Goal: Information Seeking & Learning: Learn about a topic

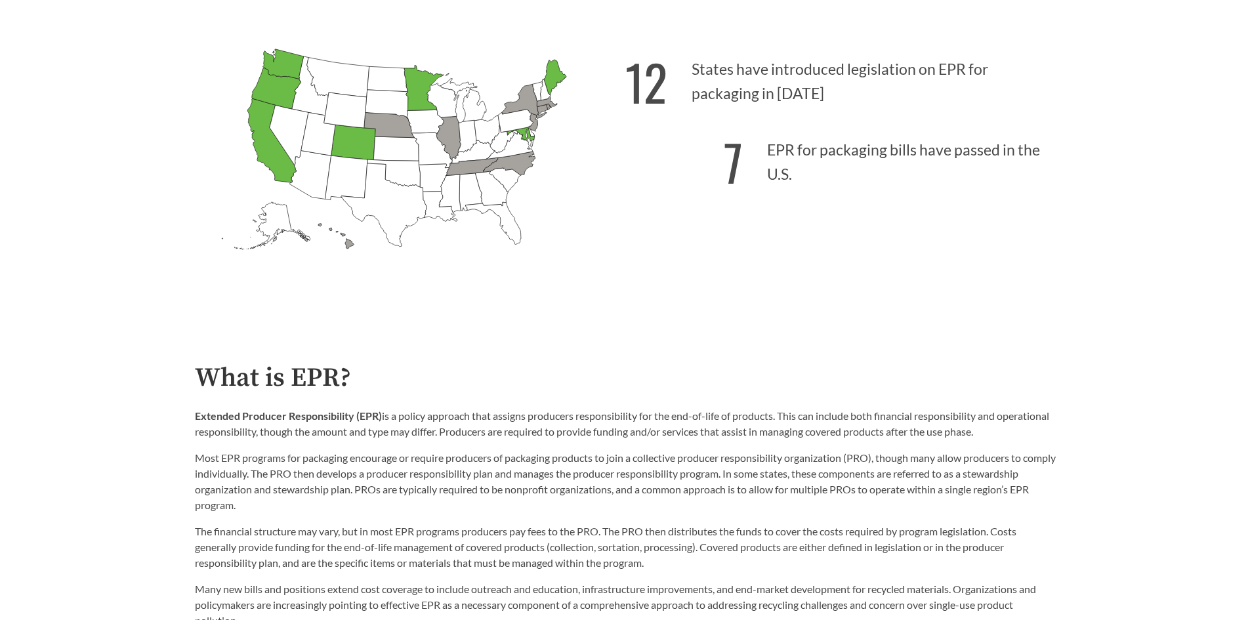
scroll to position [328, 0]
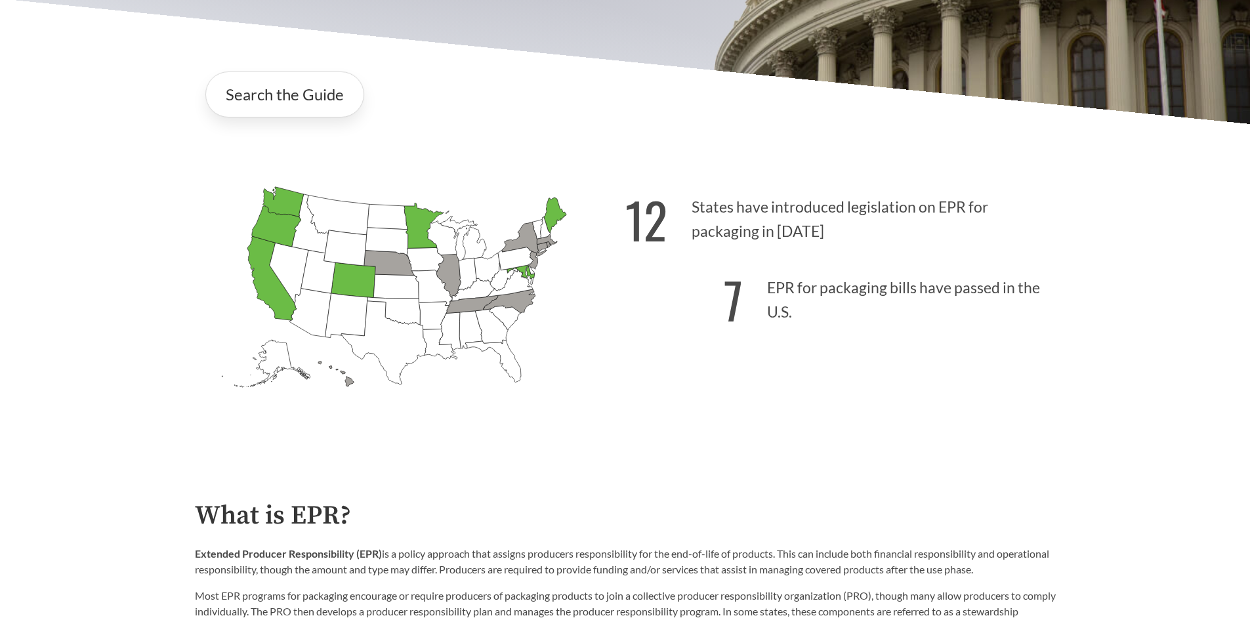
click at [272, 297] on icon "[US_STATE] Passed: 1" at bounding box center [271, 278] width 49 height 84
click at [302, 98] on link "Search the Guide" at bounding box center [284, 95] width 159 height 46
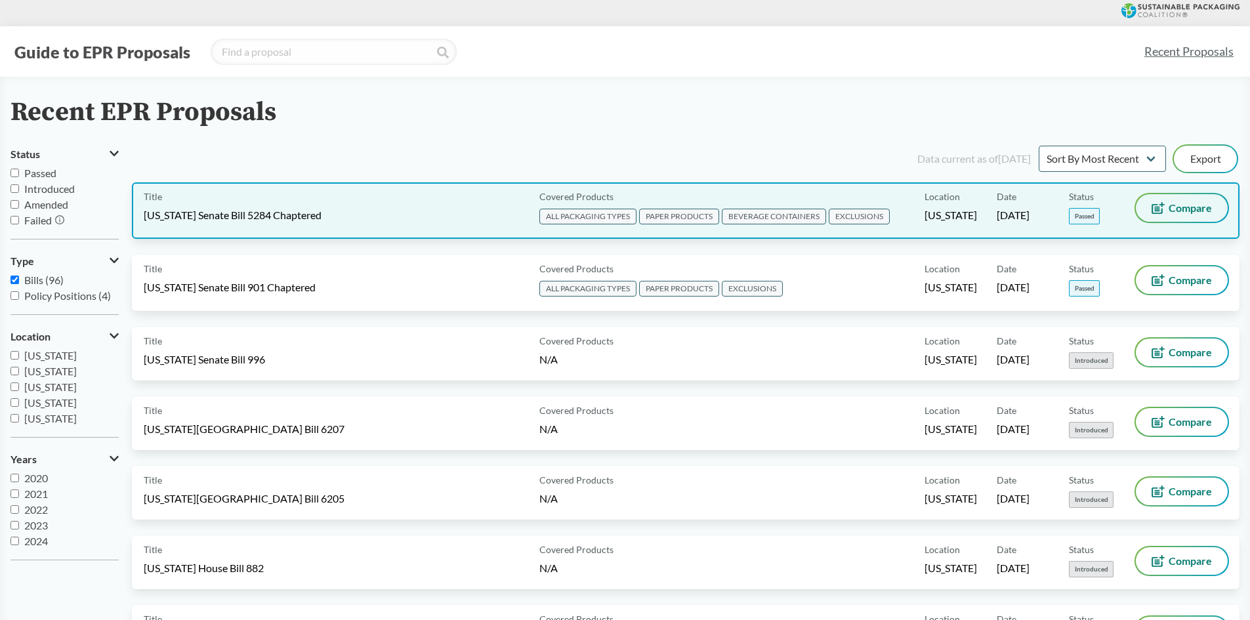
click at [1167, 208] on button "Compare" at bounding box center [1182, 208] width 92 height 28
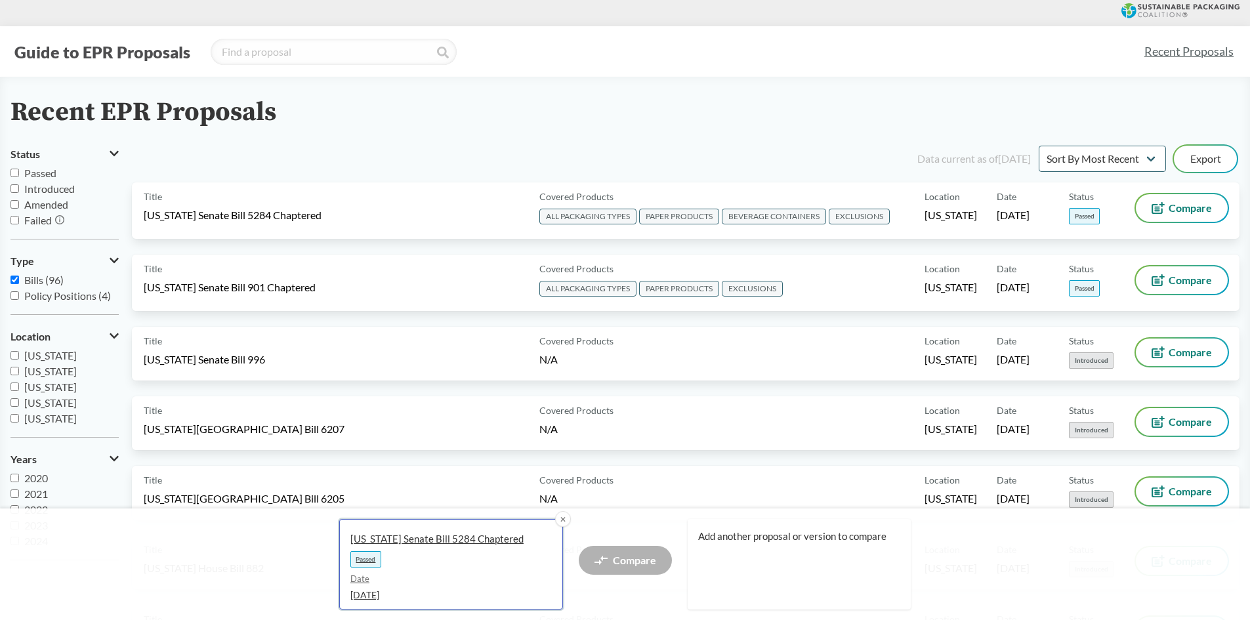
click at [423, 539] on span "[US_STATE] Senate Bill 5284 Chaptered" at bounding box center [445, 539] width 191 height 14
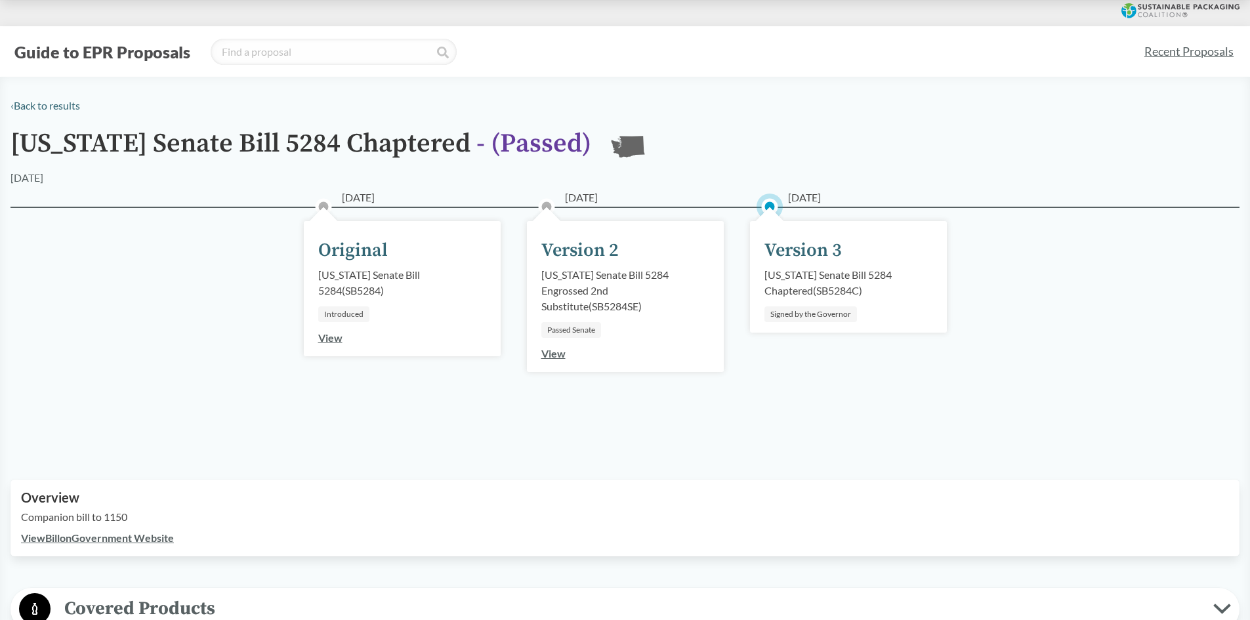
click at [810, 253] on div "Version 3" at bounding box center [802, 251] width 77 height 28
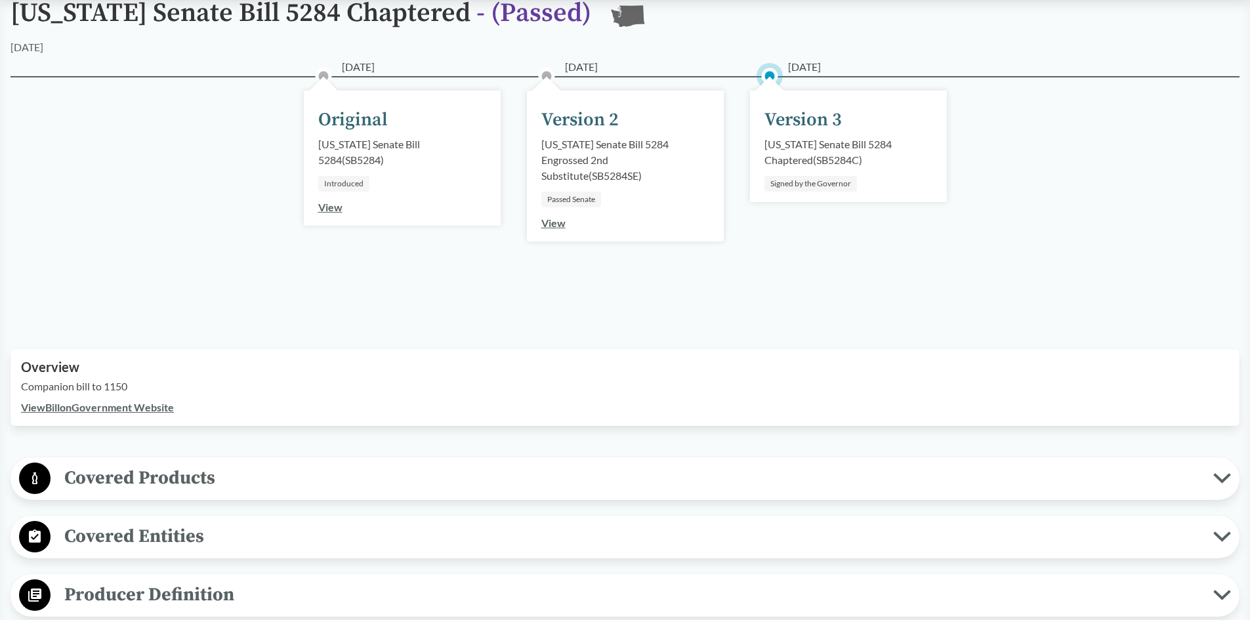
scroll to position [262, 0]
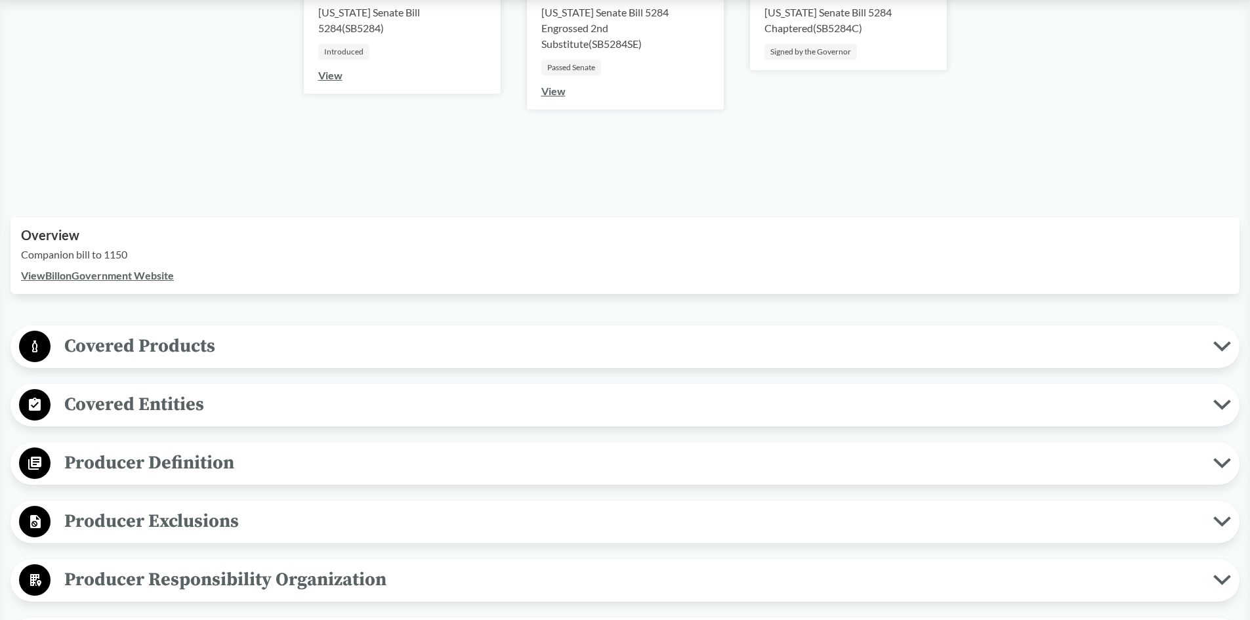
click at [242, 362] on button "Covered Products" at bounding box center [625, 346] width 1220 height 33
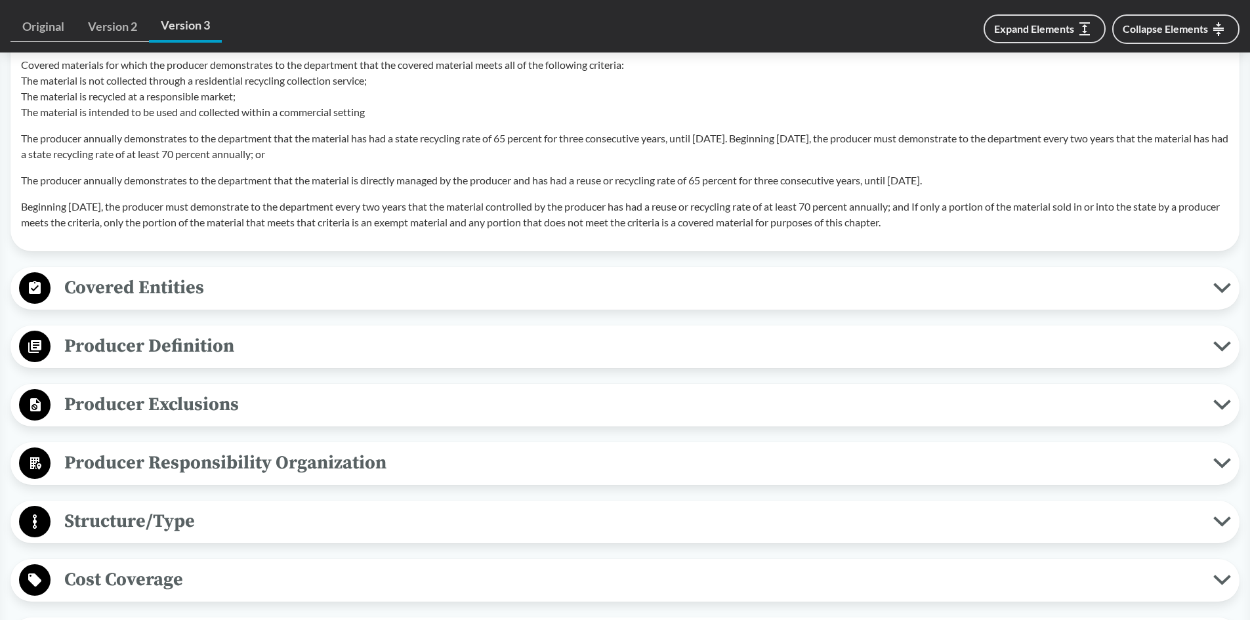
scroll to position [1443, 0]
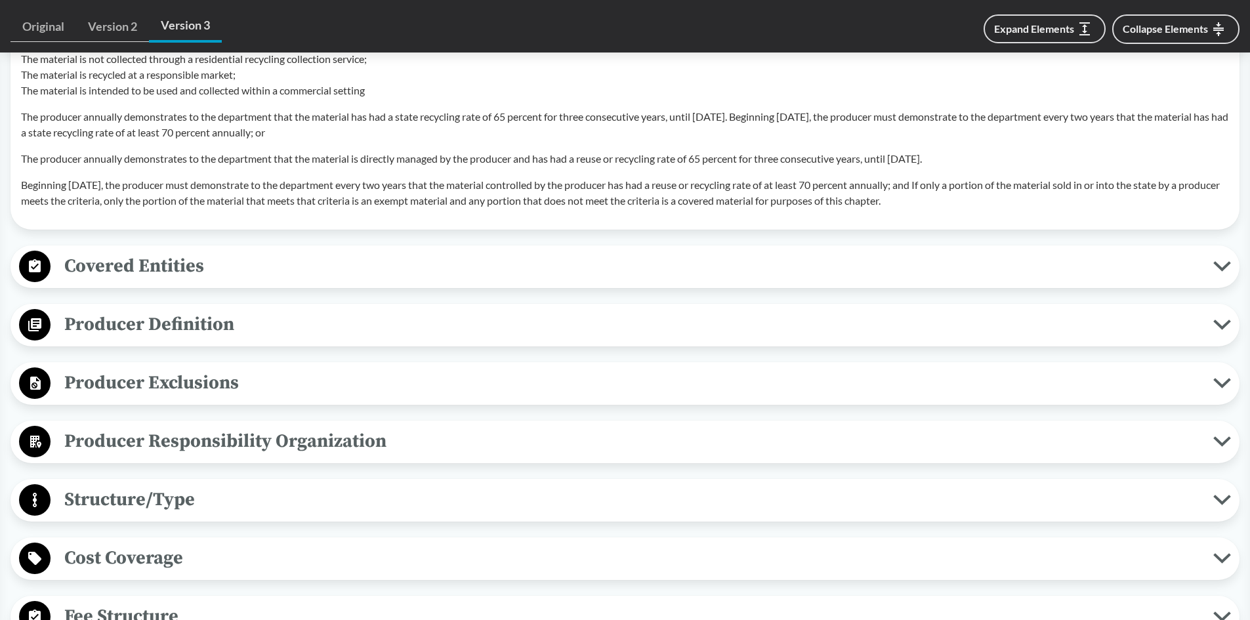
click at [1217, 273] on button "Covered Entities" at bounding box center [625, 266] width 1220 height 33
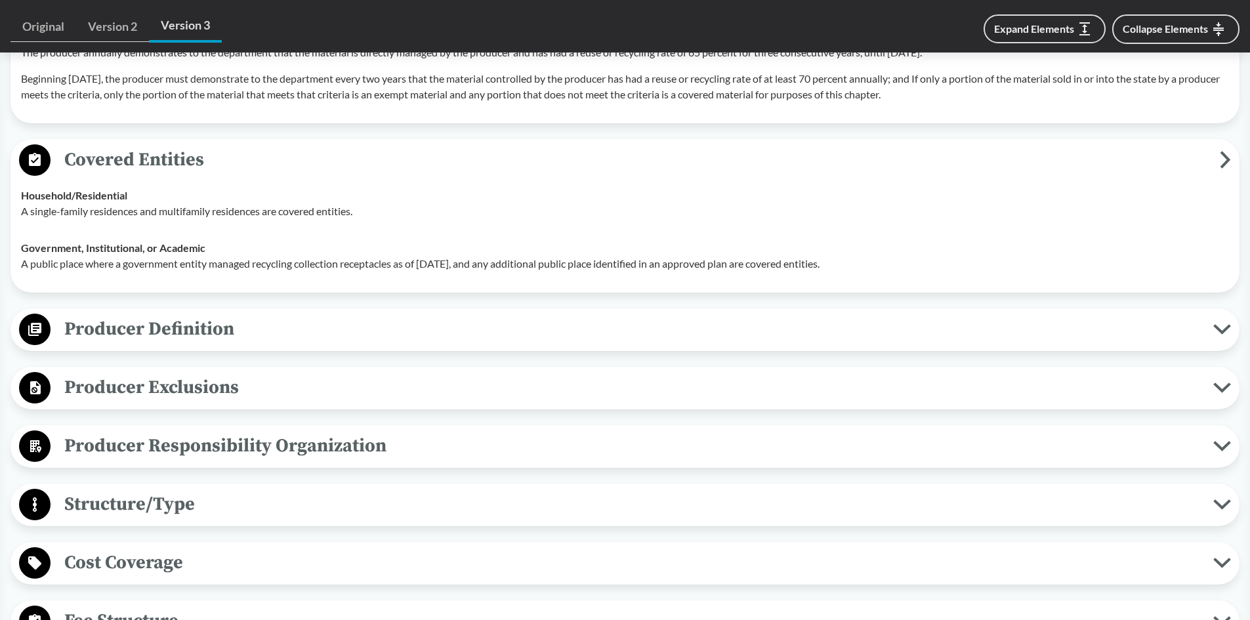
scroll to position [1575, 0]
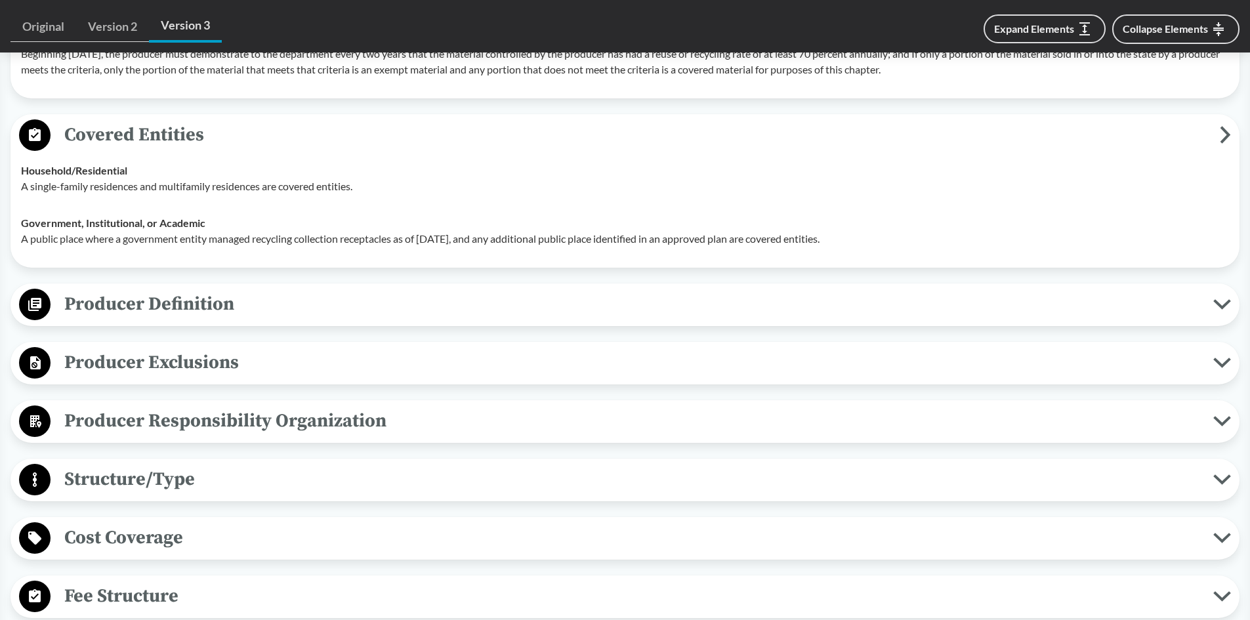
click at [1148, 308] on span "Producer Definition" at bounding box center [632, 304] width 1163 height 30
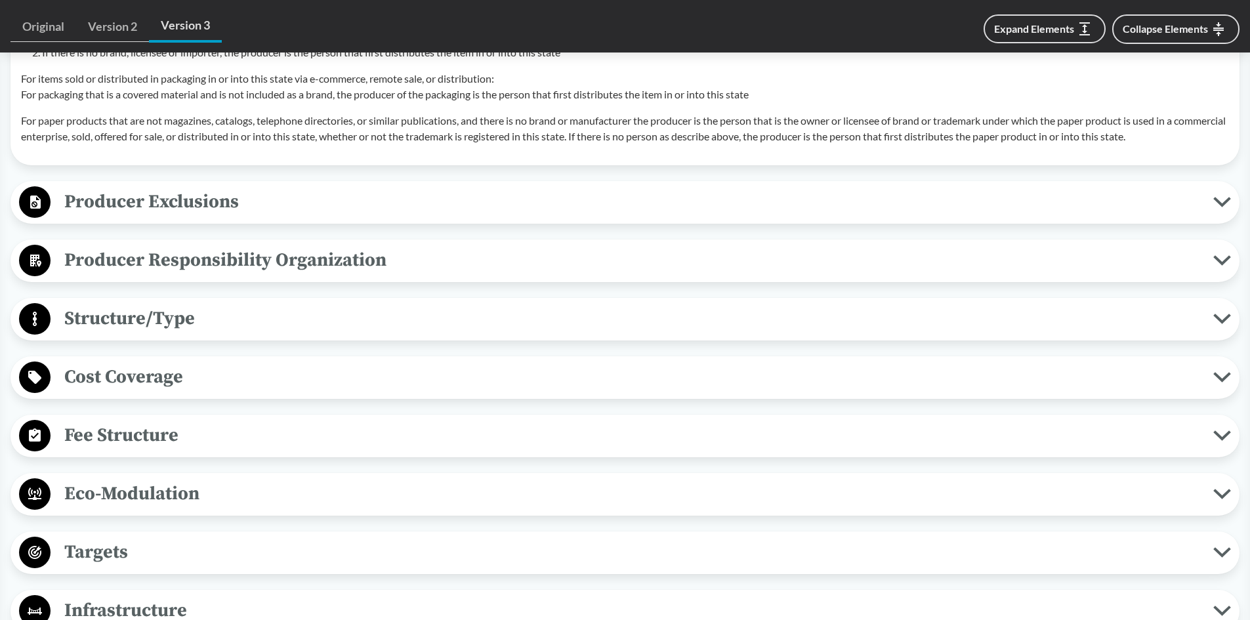
scroll to position [2428, 0]
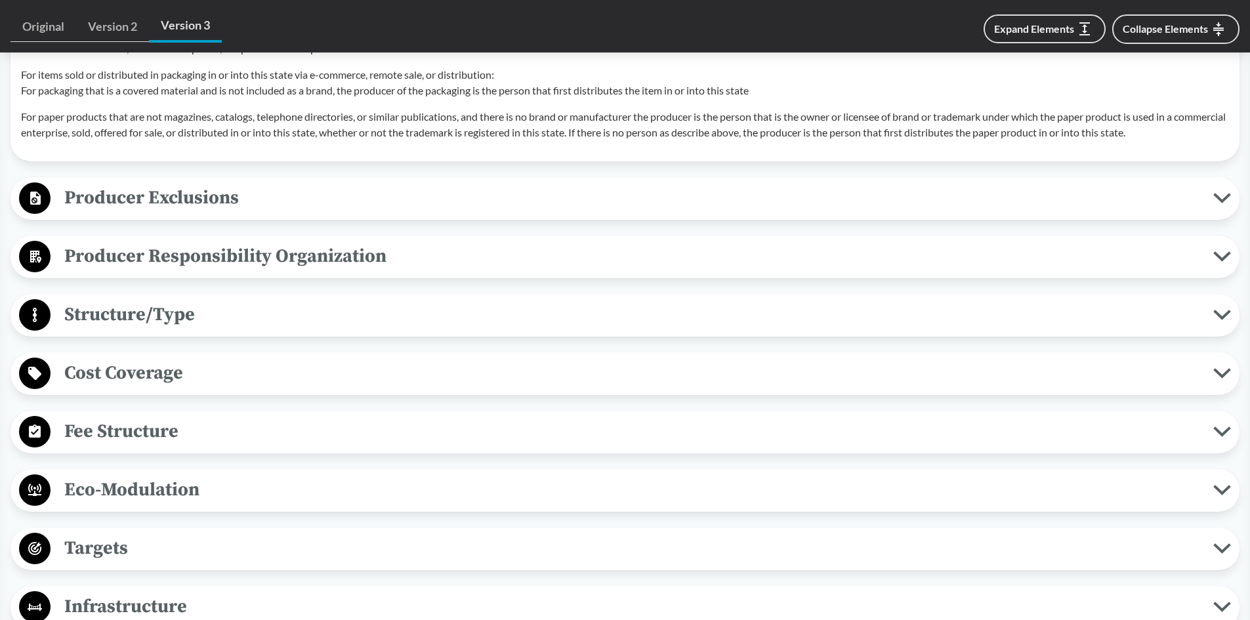
click at [775, 262] on span "Producer Responsibility Organization" at bounding box center [632, 256] width 1163 height 30
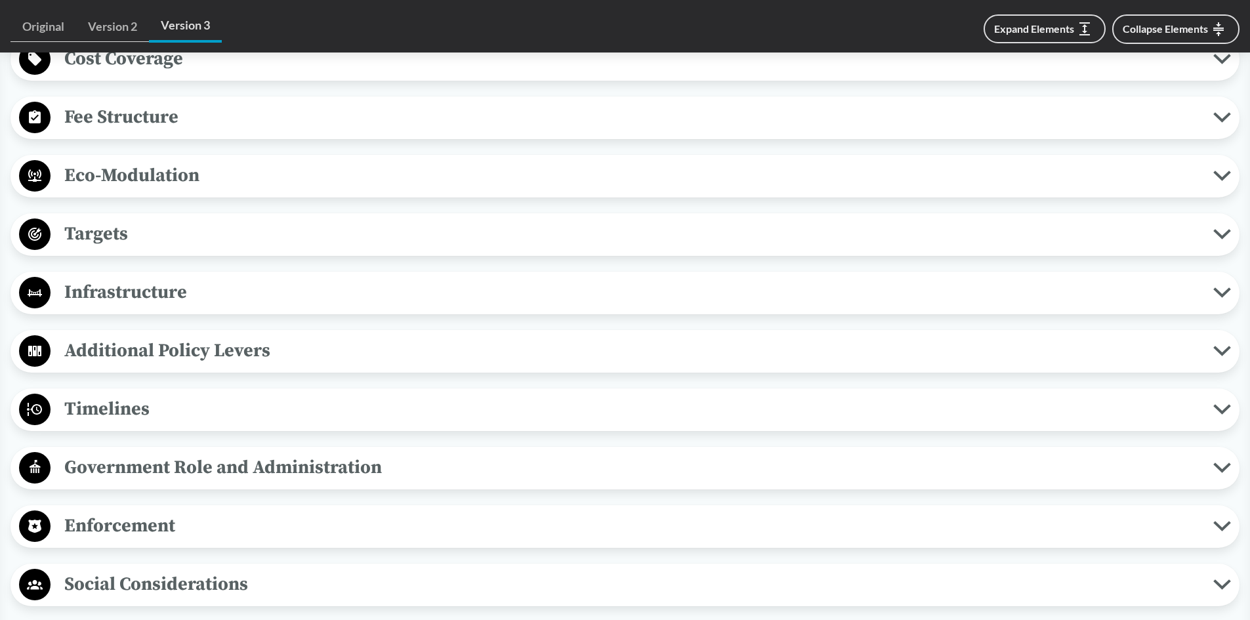
scroll to position [2952, 0]
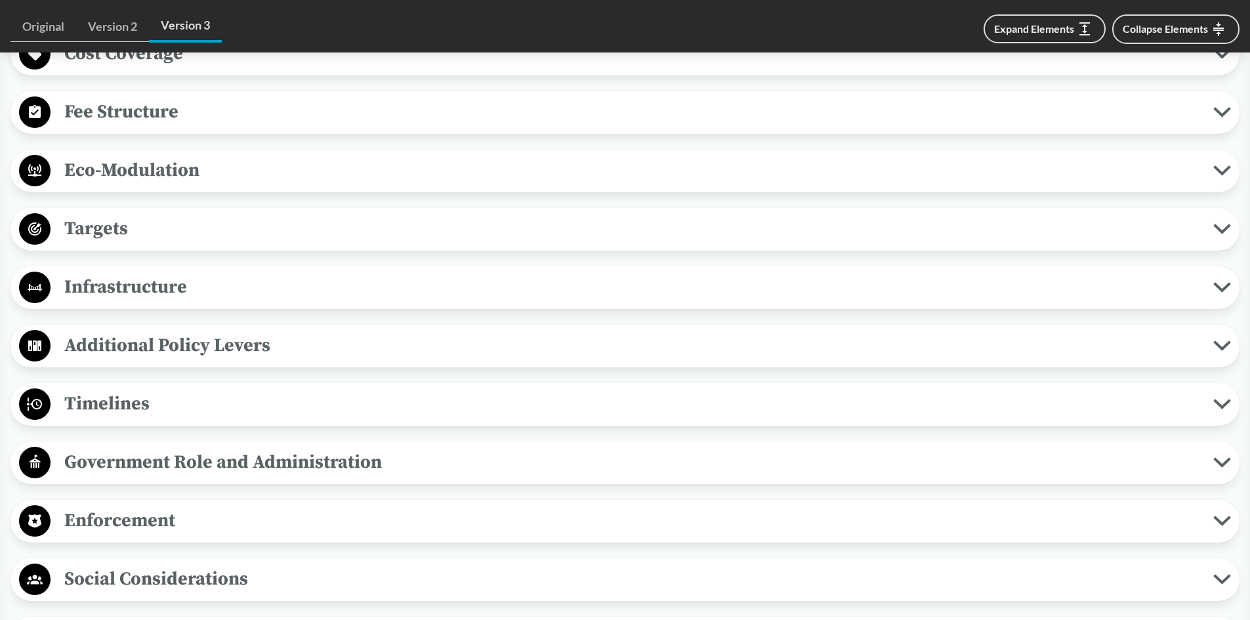
click at [899, 243] on span "Targets" at bounding box center [632, 229] width 1163 height 30
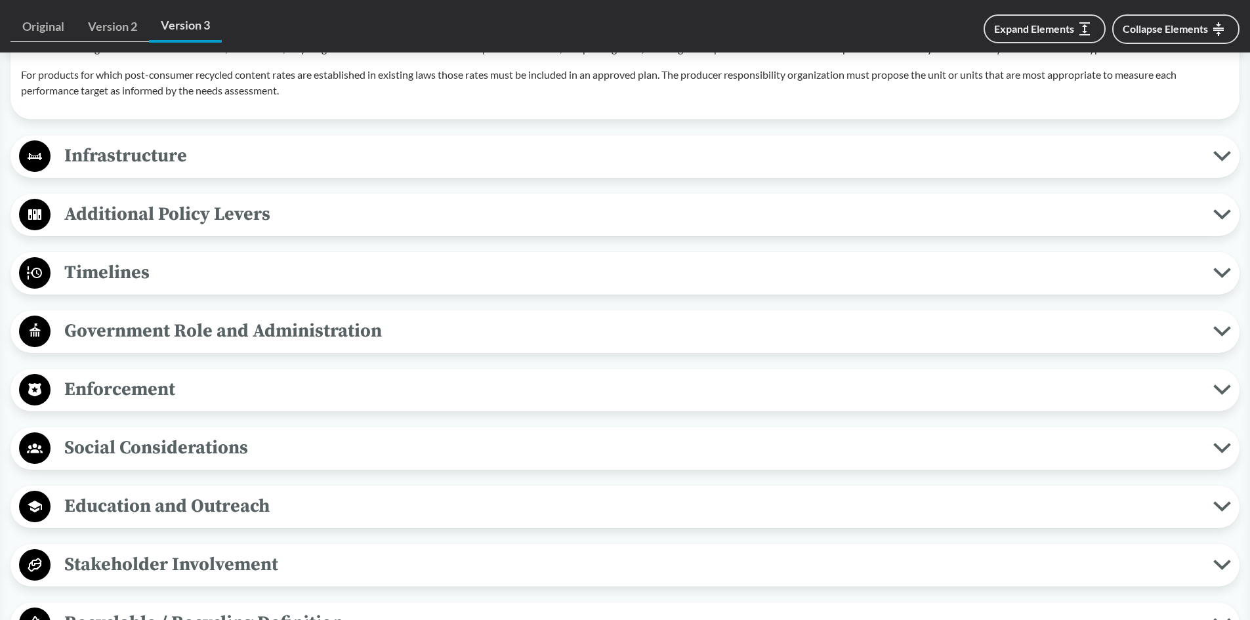
scroll to position [3543, 0]
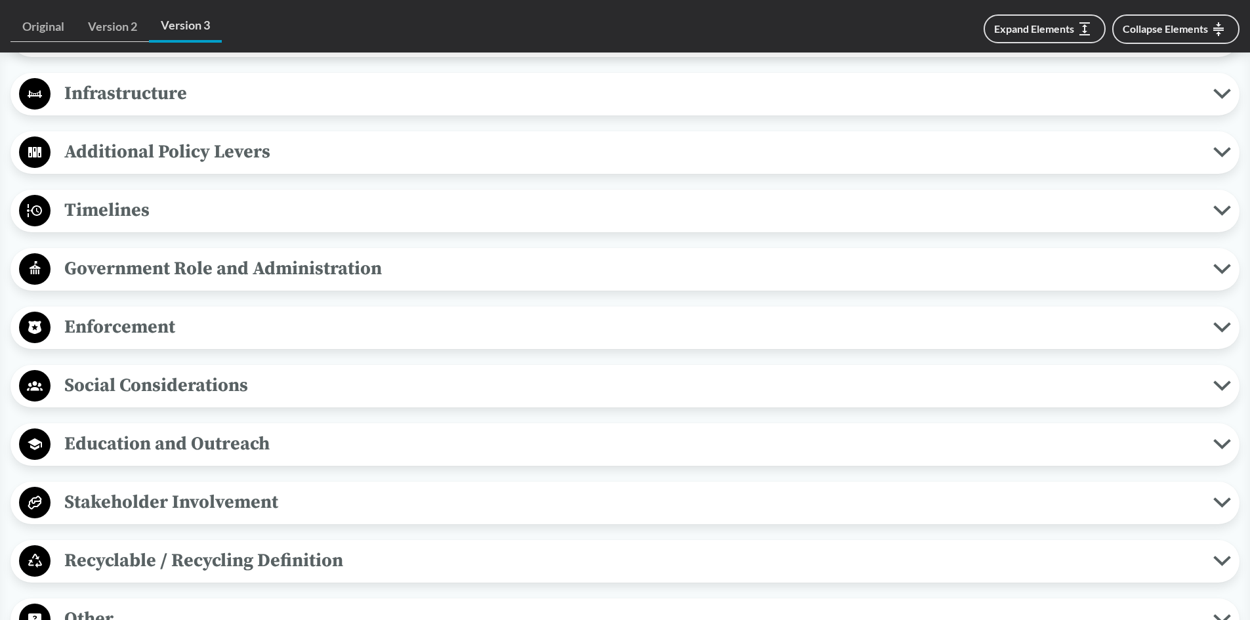
click at [630, 337] on span "Enforcement" at bounding box center [632, 327] width 1163 height 30
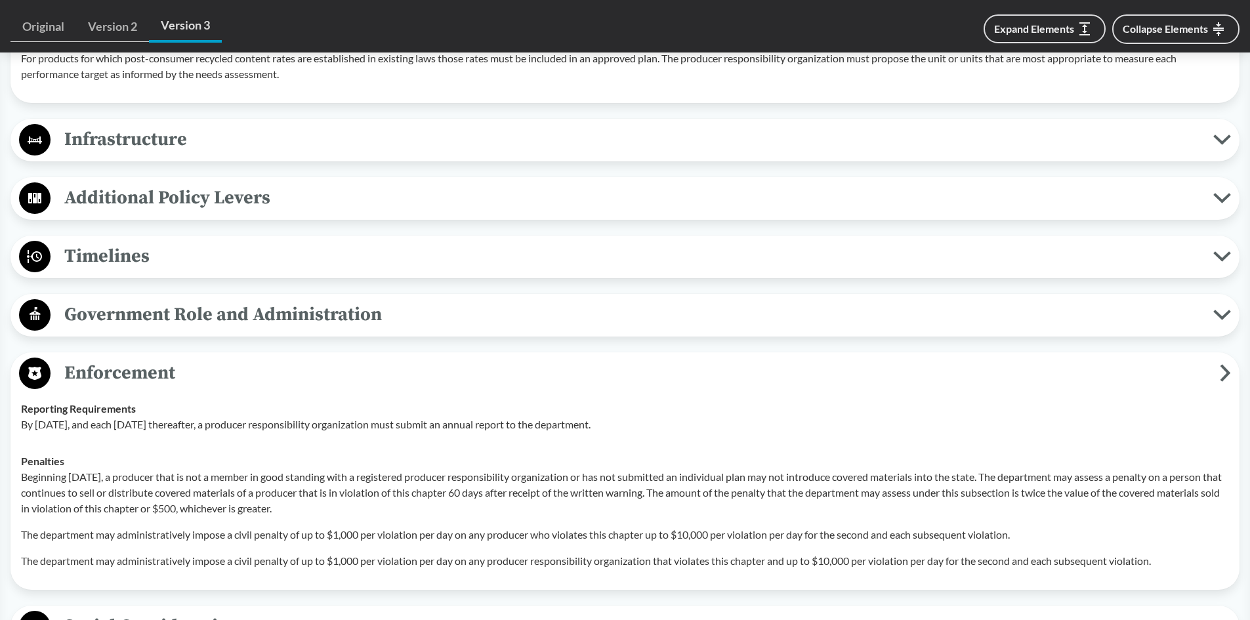
scroll to position [3477, 0]
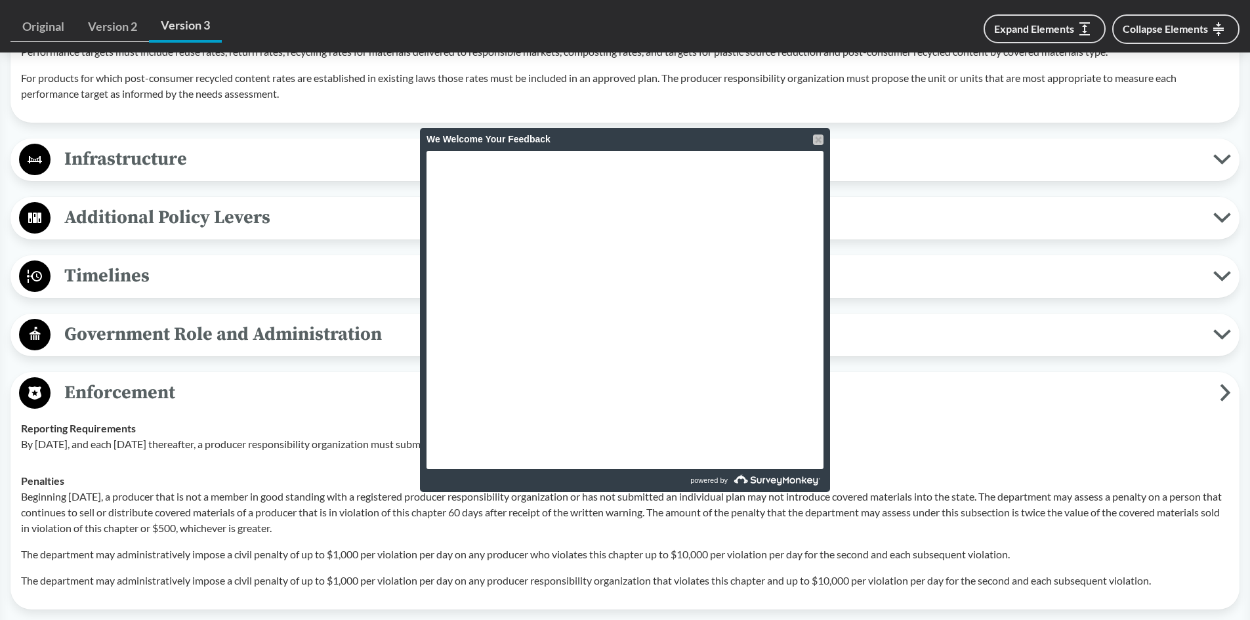
click at [816, 136] on div at bounding box center [818, 139] width 10 height 10
